Goal: Task Accomplishment & Management: Manage account settings

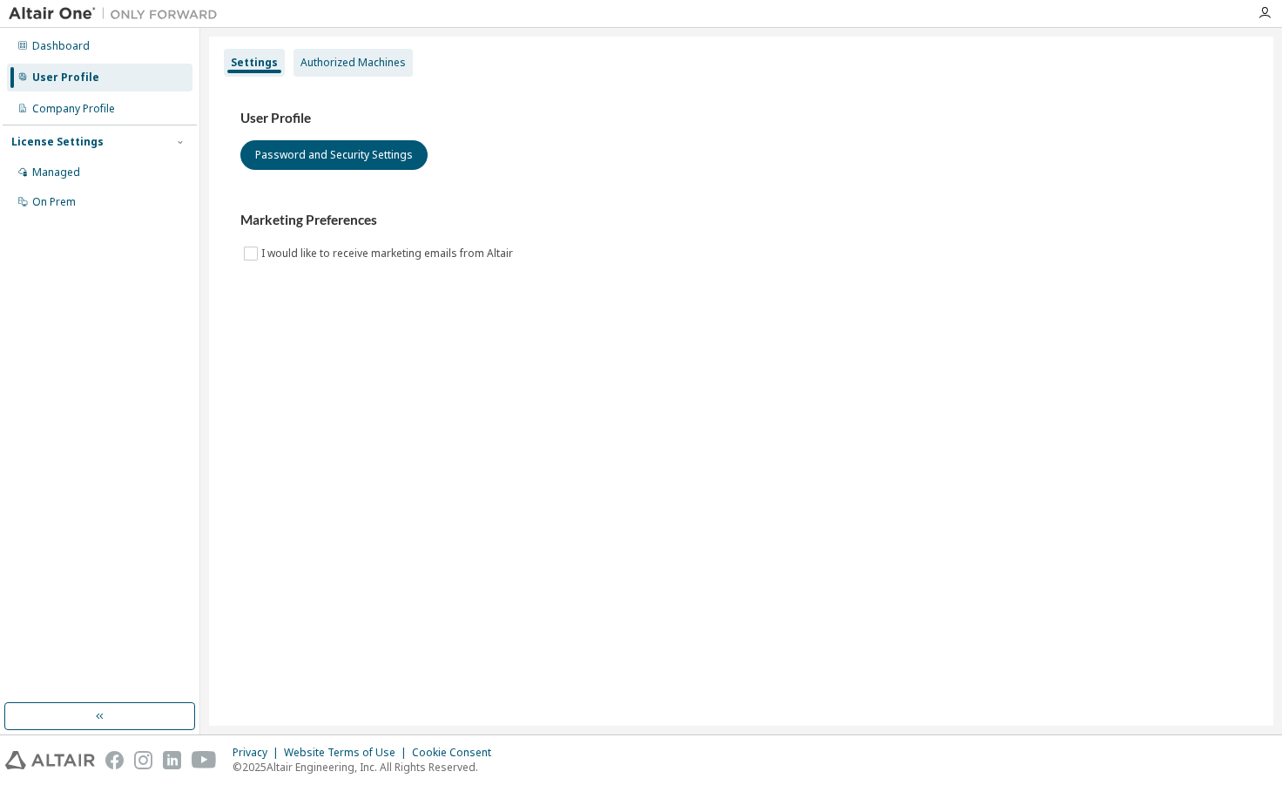
click at [323, 57] on div "Authorized Machines" at bounding box center [353, 63] width 105 height 14
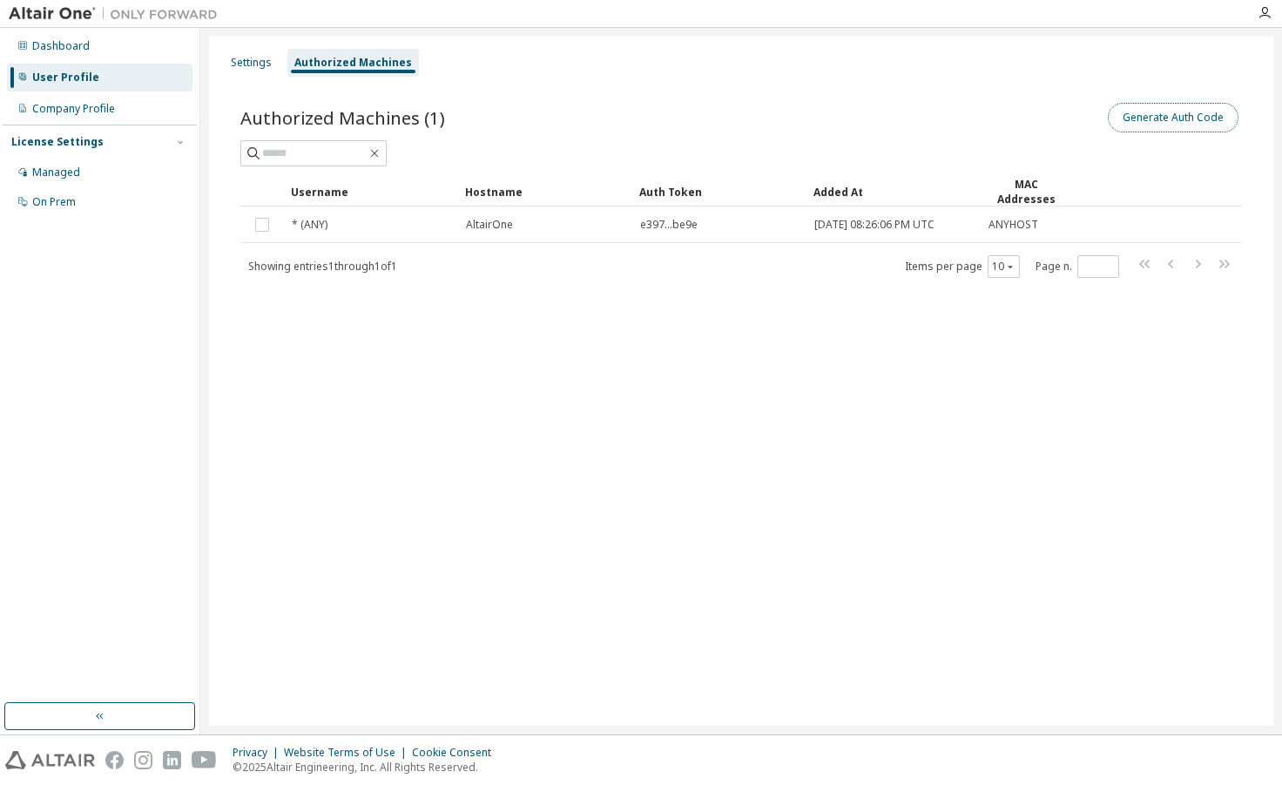
click at [1164, 122] on button "Generate Auth Code" at bounding box center [1173, 118] width 131 height 30
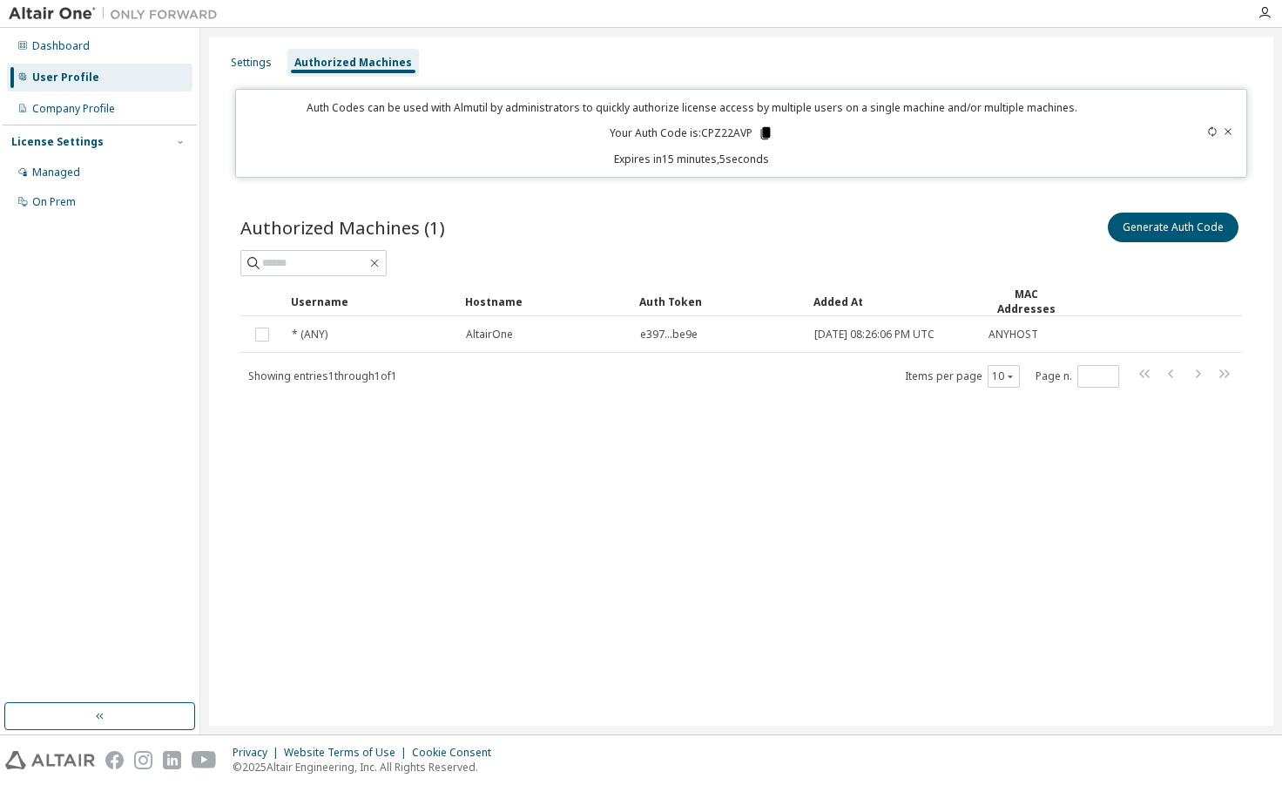
click at [764, 132] on icon at bounding box center [766, 133] width 10 height 12
